Goal: Information Seeking & Learning: Learn about a topic

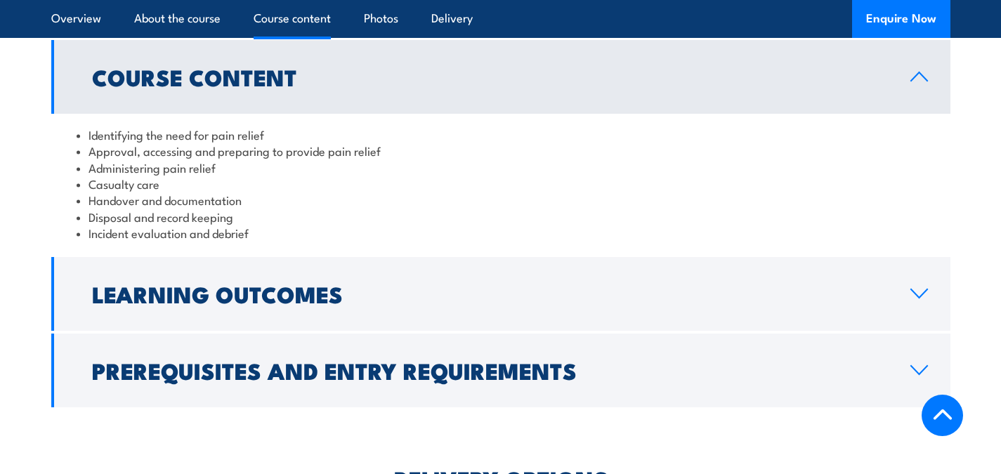
scroll to position [1255, 0]
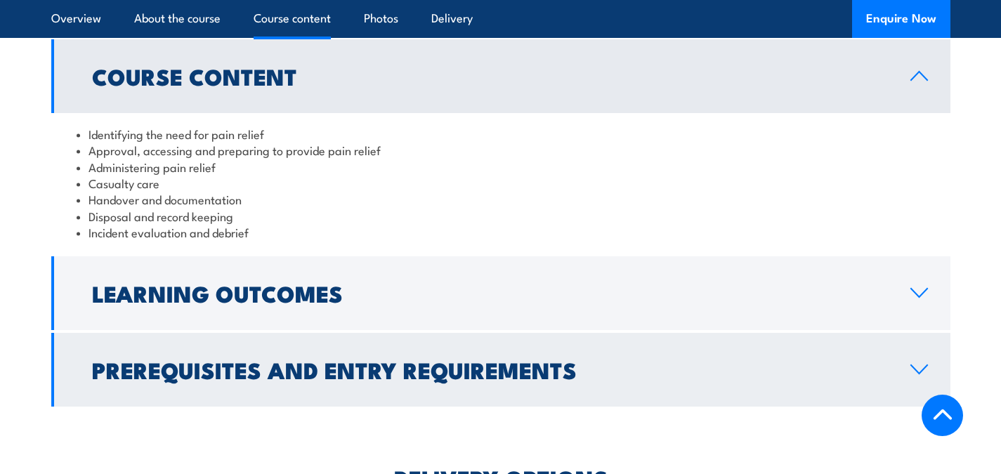
click at [373, 360] on h2 "Prerequisites and Entry Requirements" at bounding box center [490, 370] width 796 height 20
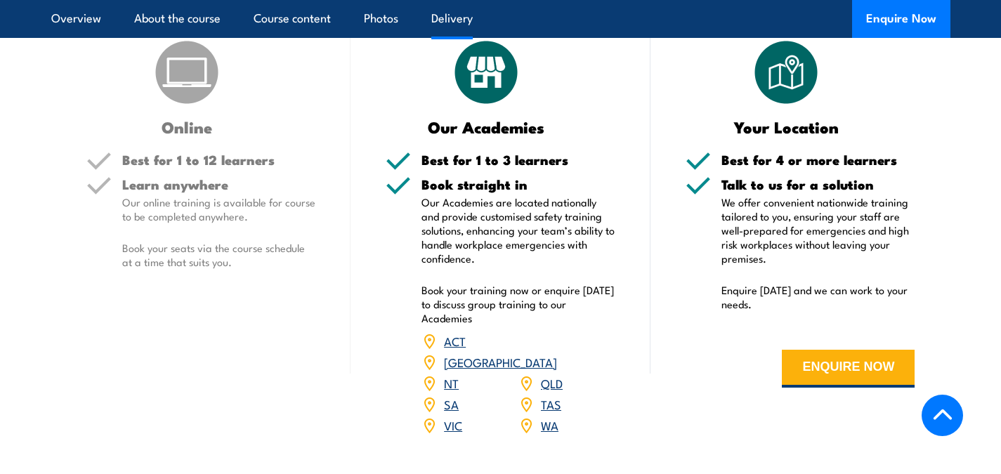
scroll to position [1846, 0]
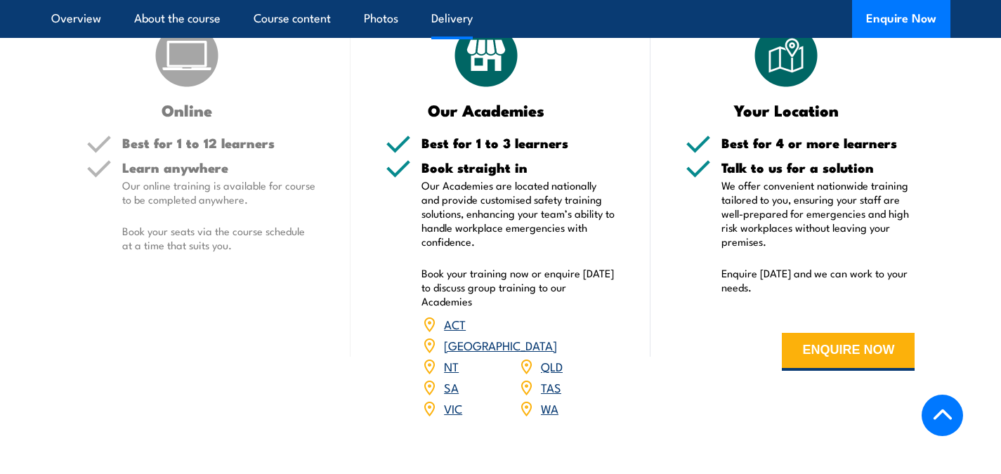
click at [557, 337] on link "[GEOGRAPHIC_DATA]" at bounding box center [500, 345] width 113 height 17
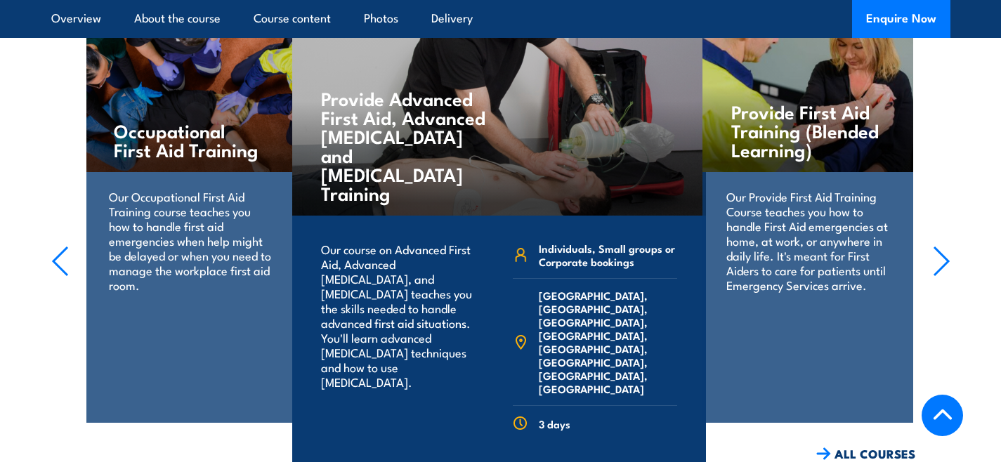
scroll to position [2250, 0]
click at [942, 245] on icon "button" at bounding box center [942, 260] width 18 height 31
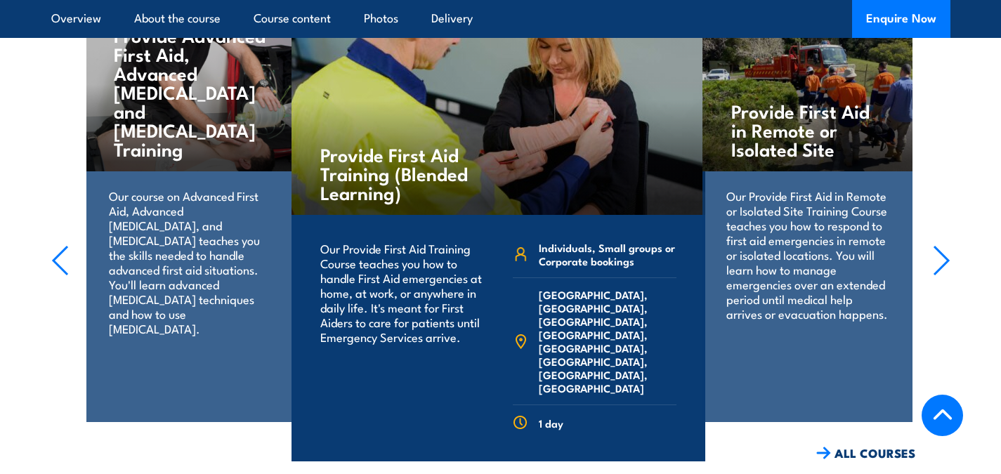
click at [942, 245] on icon "button" at bounding box center [942, 260] width 18 height 31
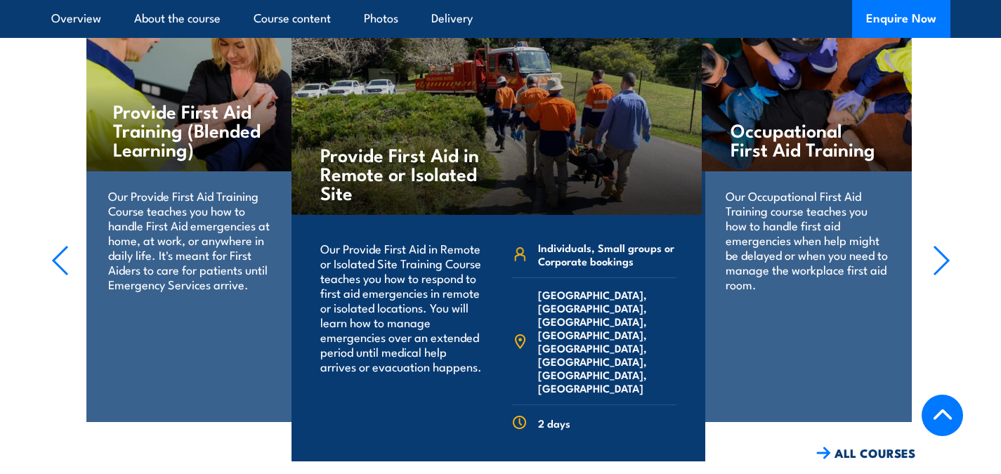
click at [942, 245] on icon "button" at bounding box center [942, 260] width 18 height 31
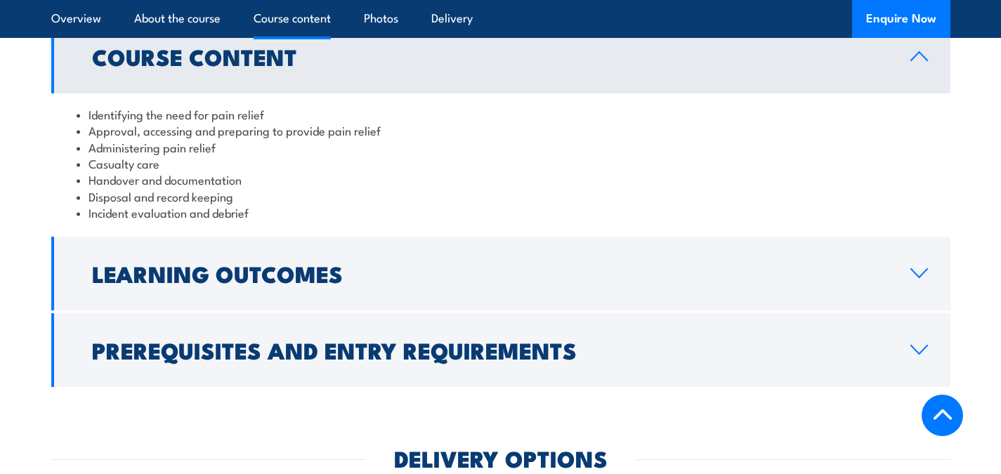
scroll to position [1275, 0]
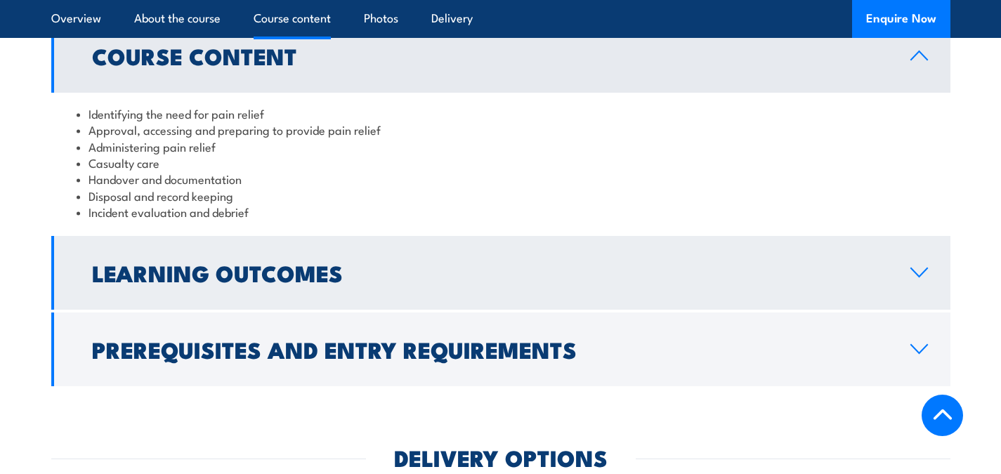
click at [568, 273] on h2 "Learning Outcomes" at bounding box center [490, 273] width 796 height 20
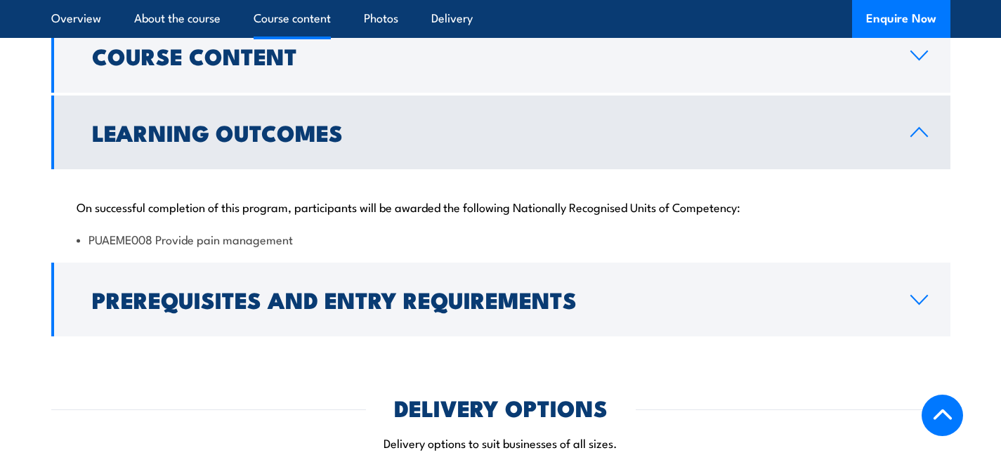
click at [532, 127] on h2 "Learning Outcomes" at bounding box center [490, 132] width 796 height 20
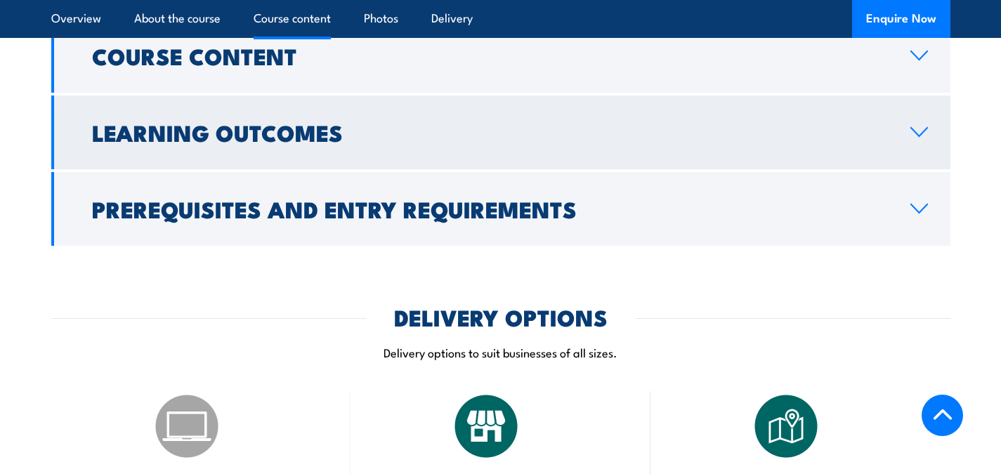
click at [532, 127] on h2 "Learning Outcomes" at bounding box center [490, 132] width 796 height 20
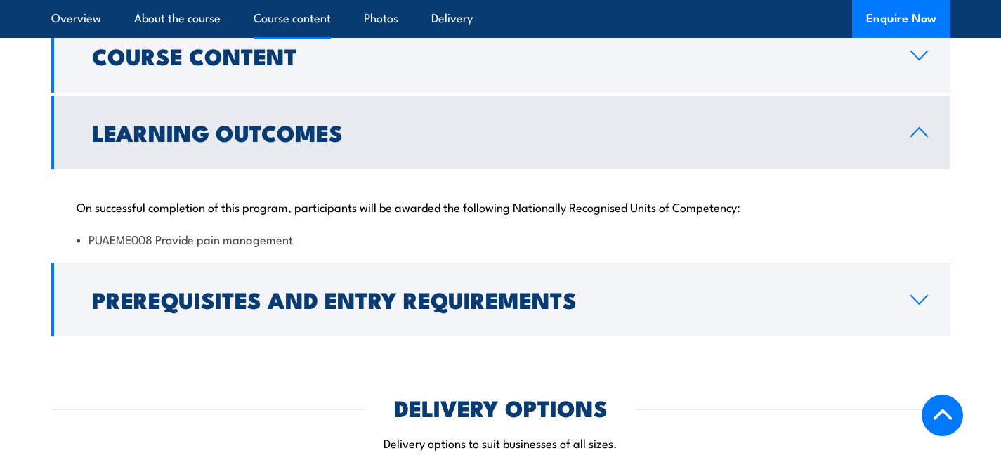
click at [383, 150] on link "Learning Outcomes" at bounding box center [500, 133] width 899 height 74
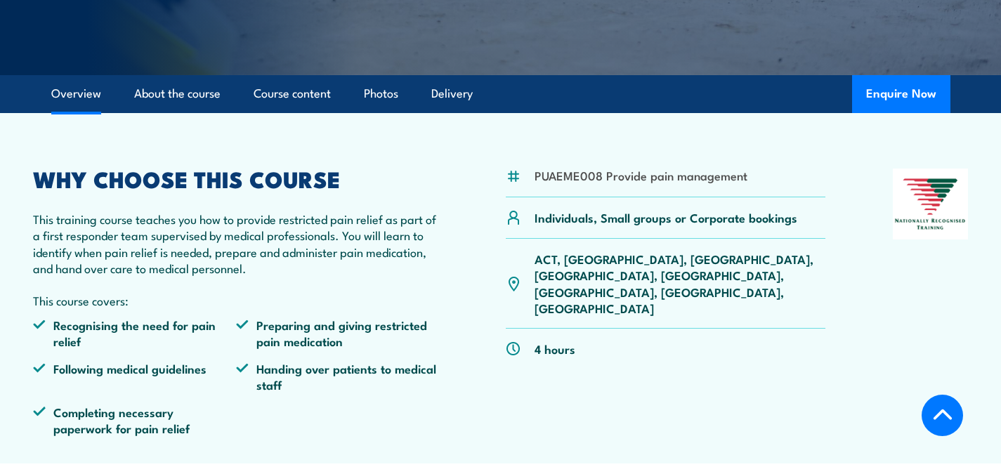
scroll to position [381, 0]
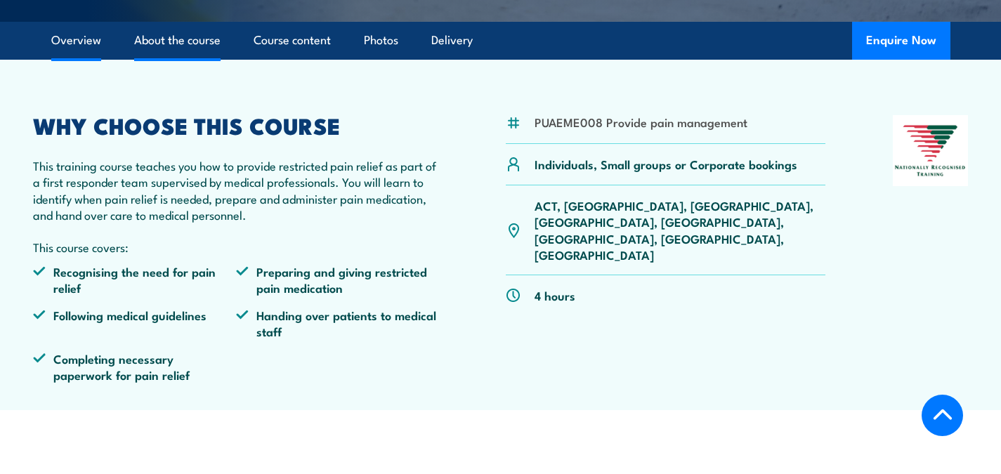
click at [215, 46] on link "About the course" at bounding box center [177, 40] width 86 height 37
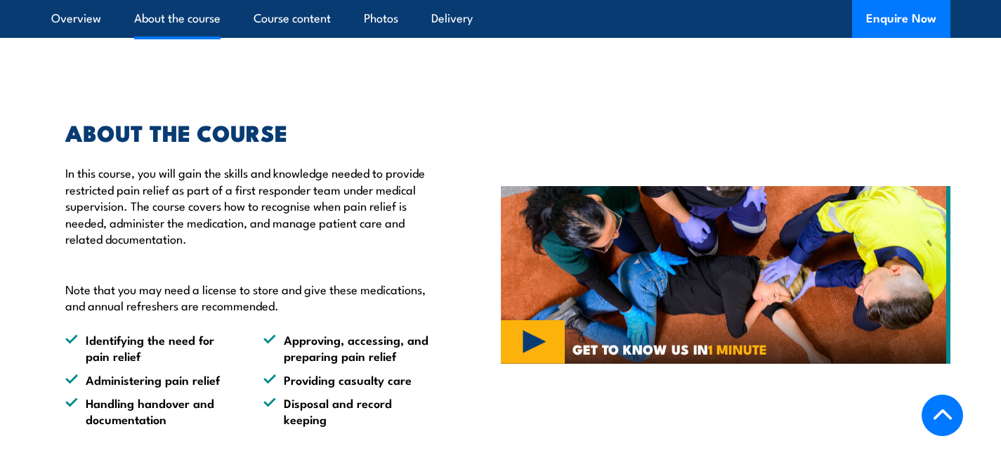
scroll to position [764, 0]
click at [311, 29] on link "Course content" at bounding box center [292, 18] width 77 height 37
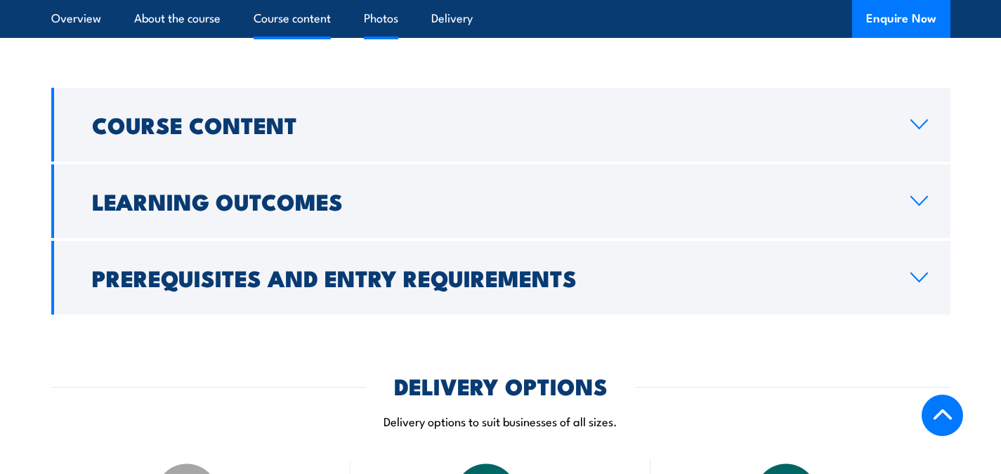
click at [367, 12] on link "Photos" at bounding box center [381, 18] width 34 height 37
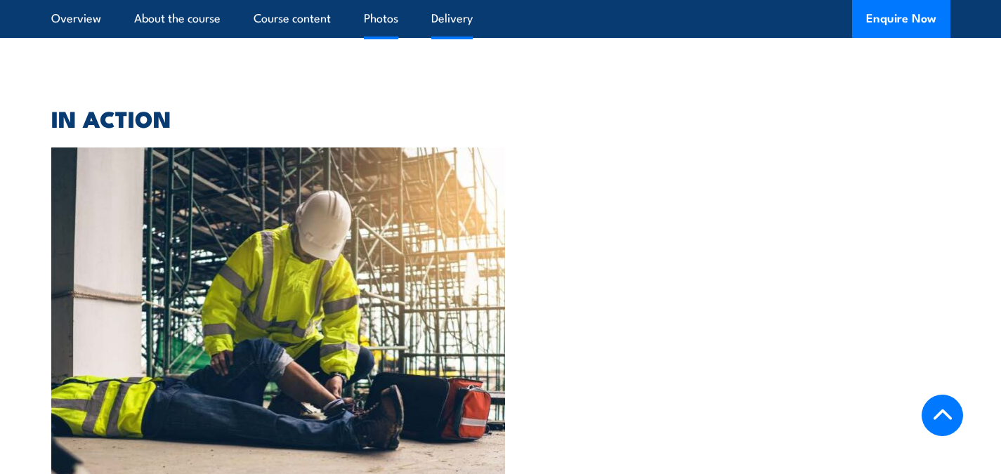
click at [435, 13] on link "Delivery" at bounding box center [451, 18] width 41 height 37
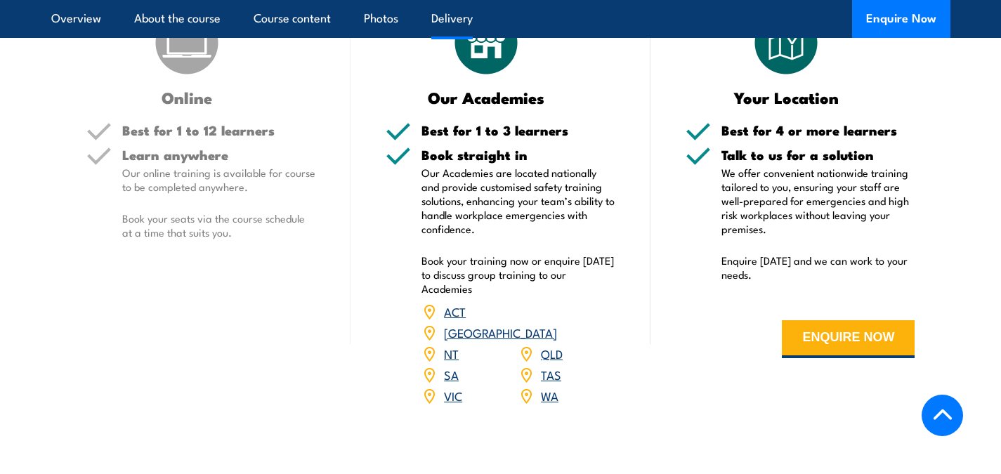
scroll to position [1666, 0]
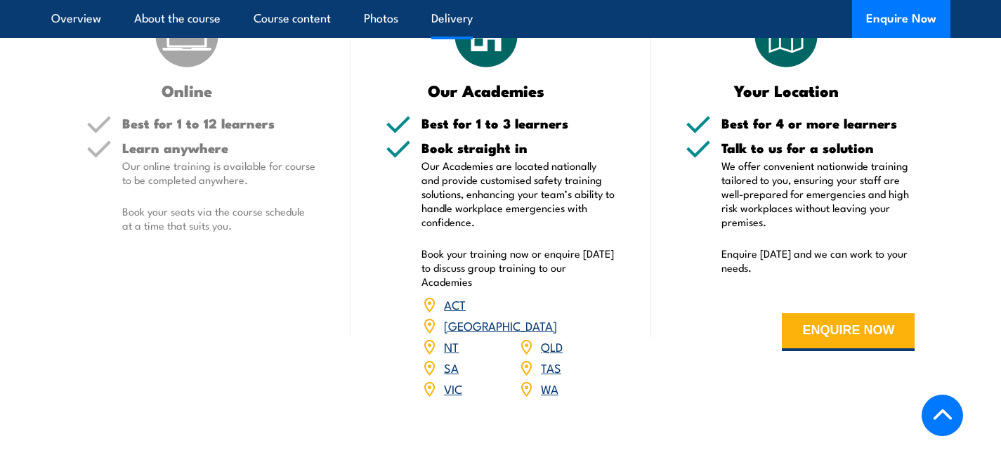
click at [554, 317] on link "[GEOGRAPHIC_DATA]" at bounding box center [500, 325] width 113 height 17
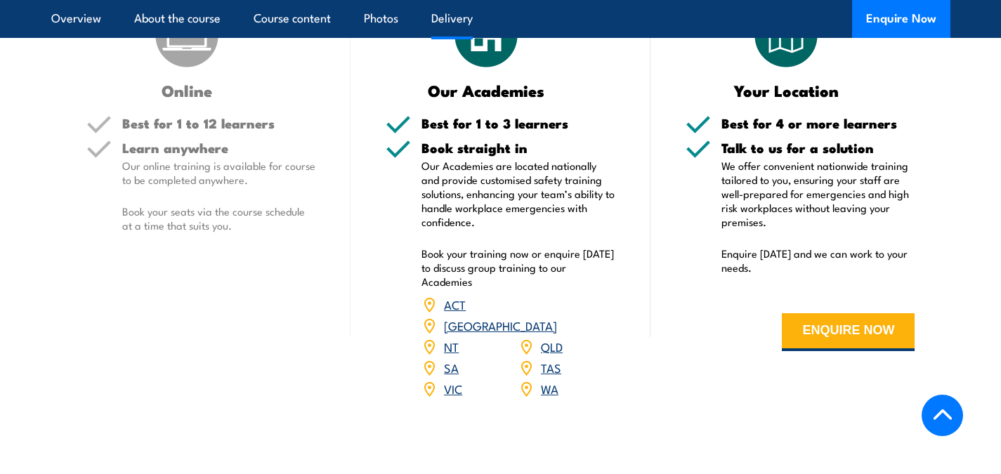
click at [554, 317] on link "[GEOGRAPHIC_DATA]" at bounding box center [500, 325] width 113 height 17
click at [557, 317] on link "[GEOGRAPHIC_DATA]" at bounding box center [500, 325] width 113 height 17
click at [437, 318] on img at bounding box center [429, 325] width 15 height 15
click at [500, 162] on p "Our Academies are located nationally and provide customised safety training sol…" at bounding box center [519, 194] width 194 height 70
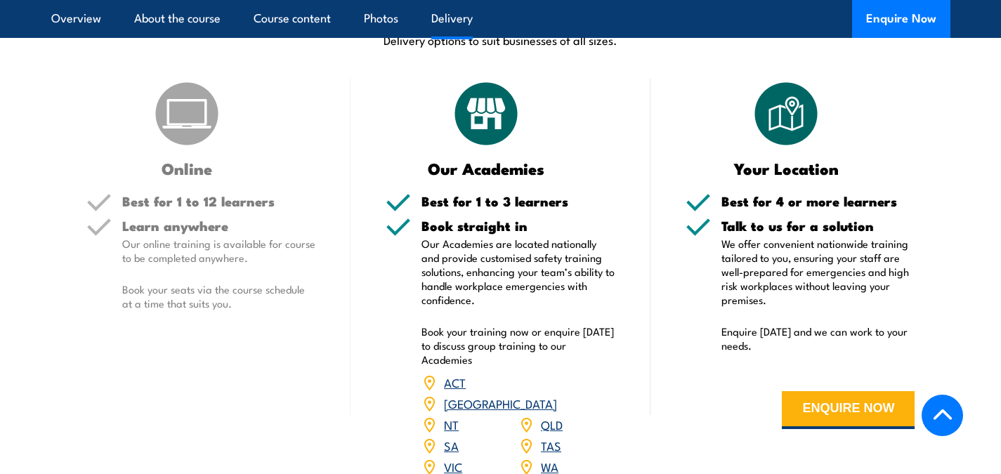
scroll to position [1587, 0]
click at [495, 124] on img at bounding box center [486, 114] width 70 height 70
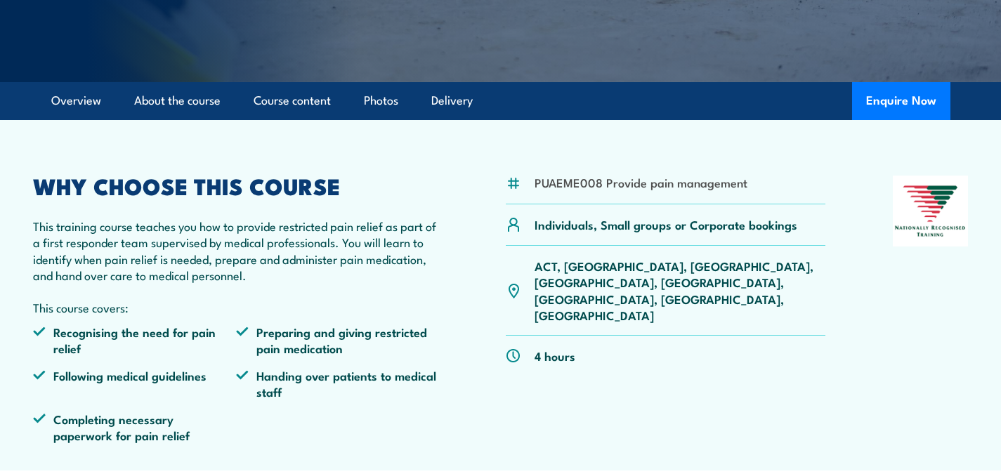
scroll to position [0, 0]
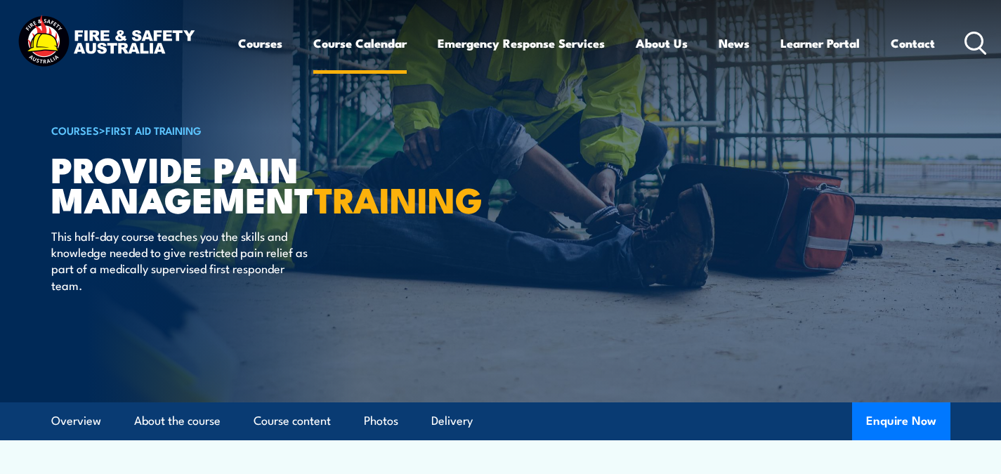
click at [366, 47] on link "Course Calendar" at bounding box center [359, 43] width 93 height 37
click at [372, 49] on link "Course Calendar" at bounding box center [359, 43] width 93 height 37
click at [389, 63] on div "Courses Course Calendar Emergency Response Services Services Overview Emergency…" at bounding box center [613, 43] width 750 height 60
click at [375, 49] on link "Course Calendar" at bounding box center [359, 43] width 93 height 37
click at [371, 50] on link "Course Calendar" at bounding box center [359, 43] width 93 height 37
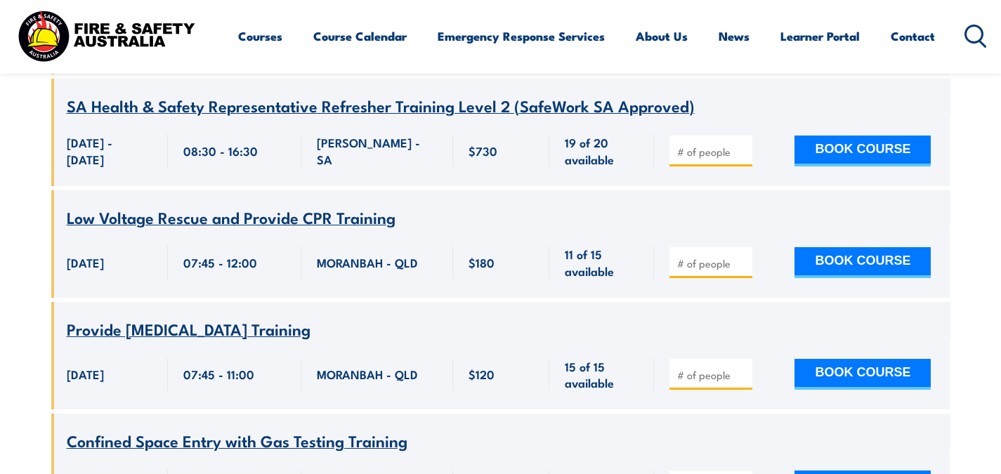
scroll to position [11764, 0]
